Goal: Navigation & Orientation: Find specific page/section

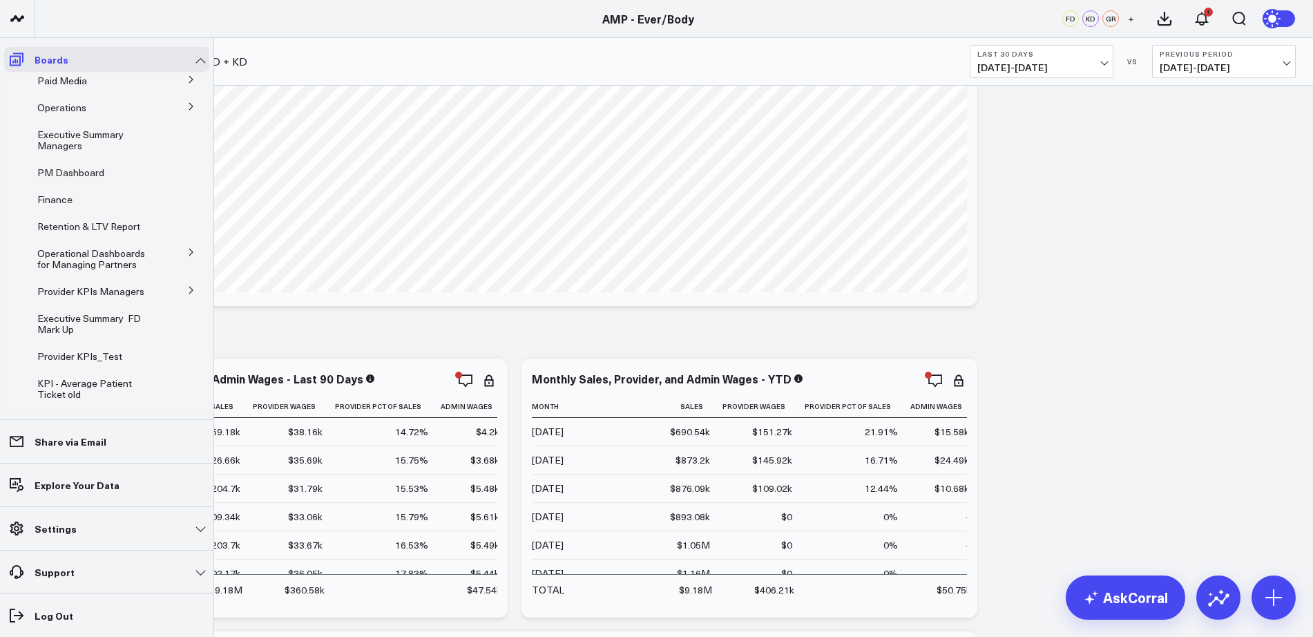
scroll to position [50, 0]
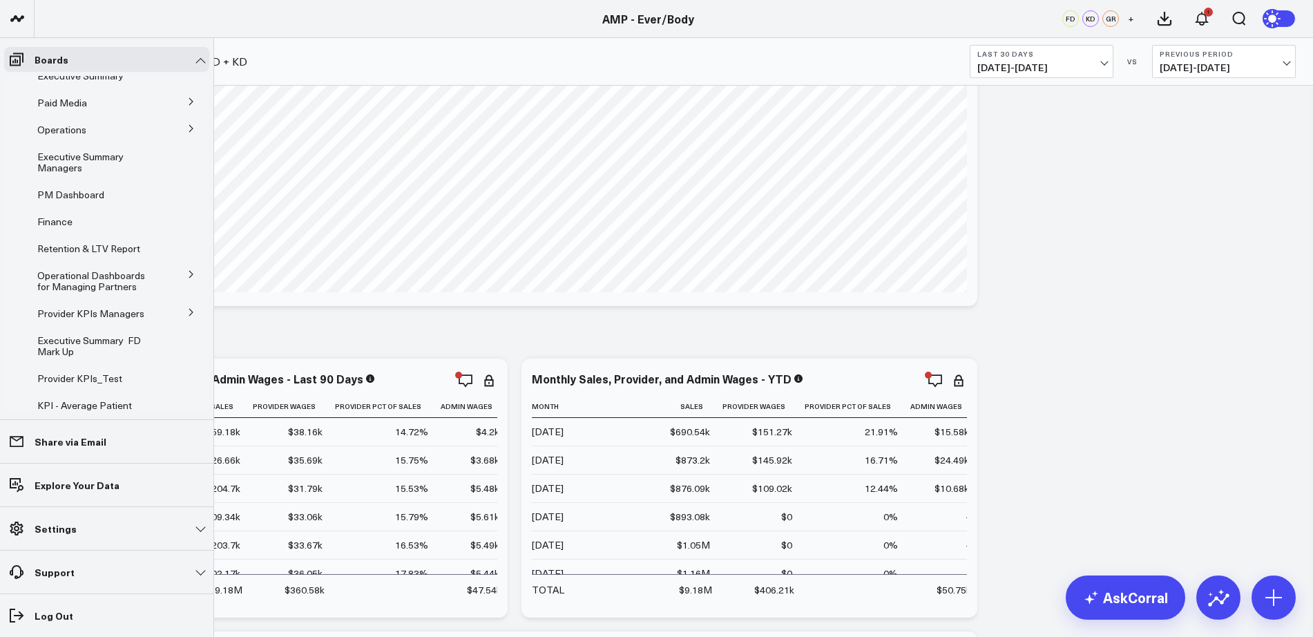
click at [183, 318] on button at bounding box center [191, 311] width 36 height 21
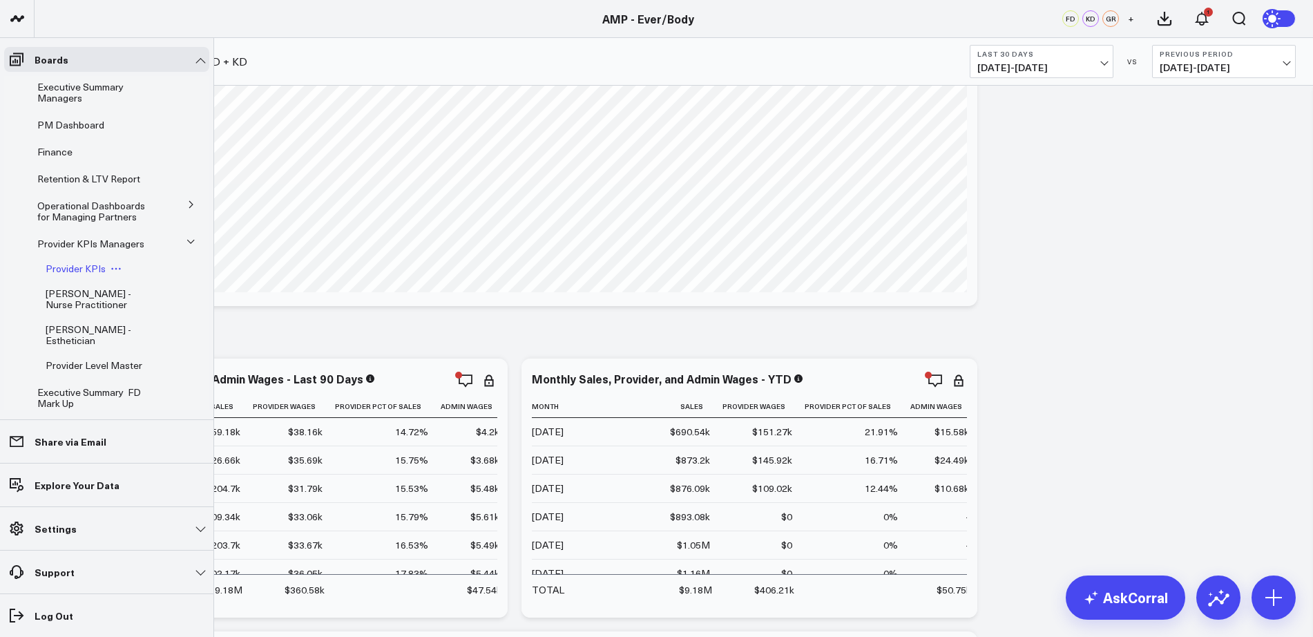
click at [68, 275] on span "Provider KPIs" at bounding box center [76, 268] width 60 height 13
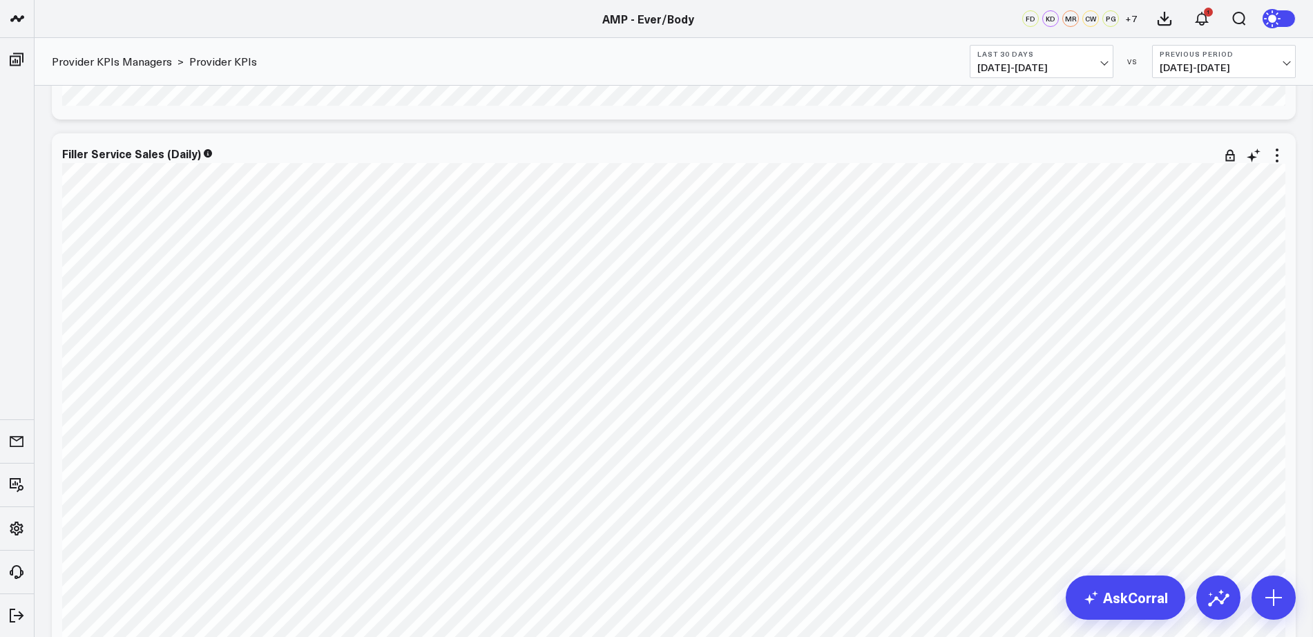
scroll to position [4545, 0]
